Goal: Task Accomplishment & Management: Manage account settings

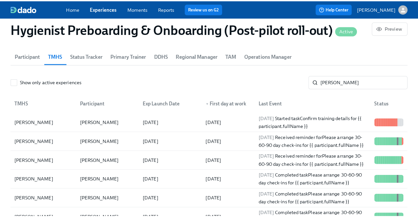
scroll to position [0, 10747]
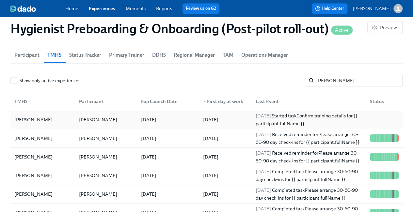
click at [365, 116] on div at bounding box center [383, 119] width 37 height 13
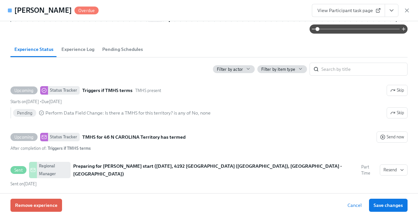
scroll to position [229, 0]
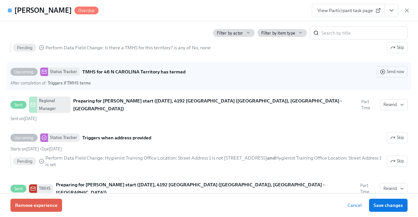
click at [134, 80] on div "After completion of : Triggers if TMHS terms" at bounding box center [208, 83] width 397 height 6
click at [17, 75] on input "Upcoming Status Tracker TMHS for [GEOGRAPHIC_DATA] has termed Send now After co…" at bounding box center [14, 72] width 6 height 6
checkbox input "true"
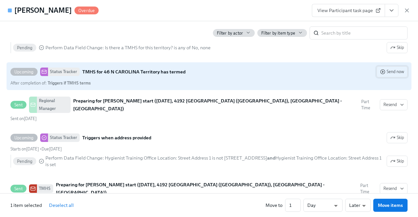
click at [387, 72] on span "Send now" at bounding box center [392, 72] width 24 height 7
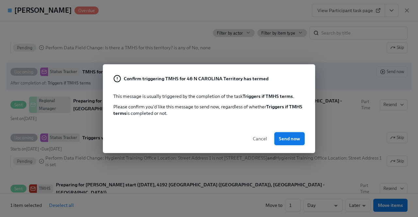
click at [285, 139] on span "Send now" at bounding box center [289, 139] width 21 height 7
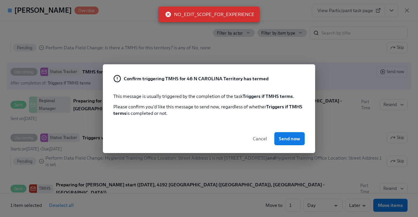
click at [262, 138] on span "Cancel" at bounding box center [260, 139] width 14 height 7
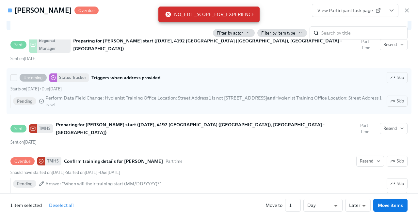
scroll to position [294, 0]
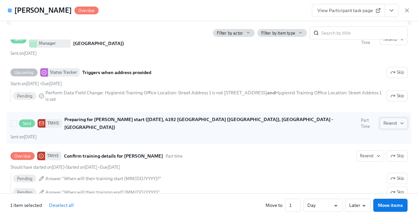
click at [384, 120] on span "Resend" at bounding box center [394, 123] width 21 height 7
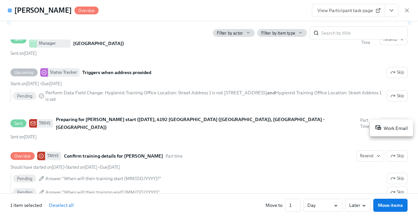
click at [387, 126] on div "Work Email" at bounding box center [391, 128] width 33 height 8
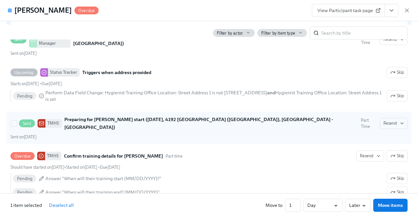
scroll to position [359, 0]
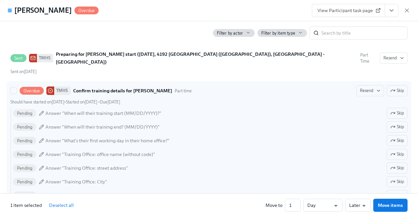
click at [159, 87] on strong "Confirm training details for [PERSON_NAME]" at bounding box center [122, 91] width 99 height 8
click at [17, 88] on input "Overdue TMHS Confirm training details for [PERSON_NAME] Part time Resend Skip S…" at bounding box center [14, 91] width 6 height 6
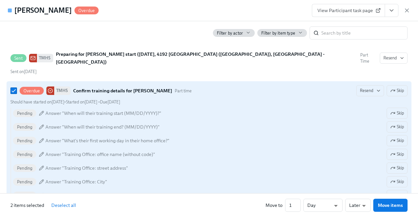
click at [159, 87] on strong "Confirm training details for [PERSON_NAME]" at bounding box center [122, 91] width 99 height 8
click at [17, 88] on input "Overdue TMHS Confirm training details for [PERSON_NAME] Part time Resend Skip S…" at bounding box center [14, 91] width 6 height 6
checkbox input "false"
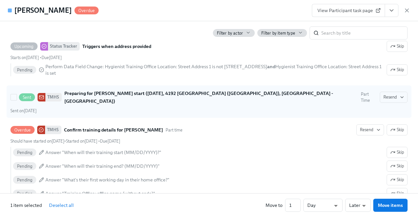
scroll to position [327, 0]
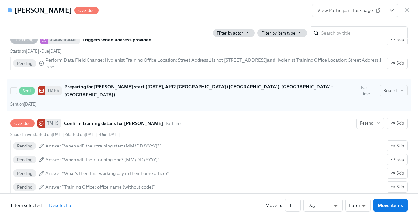
click at [42, 88] on icon at bounding box center [41, 90] width 5 height 5
click at [17, 88] on input "Sent TMHS Preparing for [PERSON_NAME] start ([DATE], 4192 [GEOGRAPHIC_DATA] ([G…" at bounding box center [14, 91] width 6 height 6
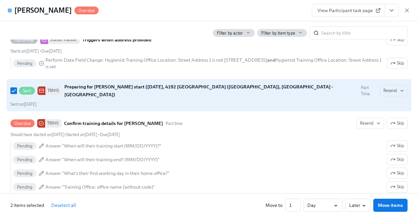
click at [42, 88] on icon at bounding box center [41, 90] width 5 height 5
click at [17, 88] on input "Sent TMHS Preparing for [PERSON_NAME] start ([DATE], 4192 [GEOGRAPHIC_DATA] ([G…" at bounding box center [14, 91] width 6 height 6
checkbox input "false"
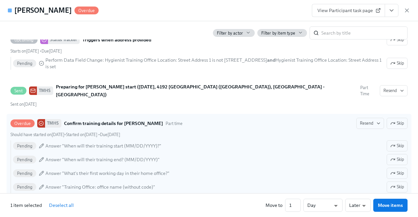
scroll to position [541, 0]
